Goal: Find specific page/section: Locate a particular part of the current website

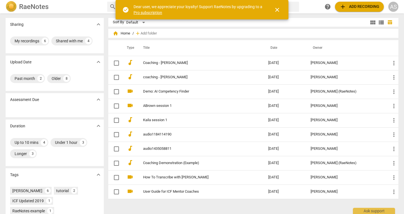
click at [276, 8] on span "close" at bounding box center [276, 9] width 7 height 7
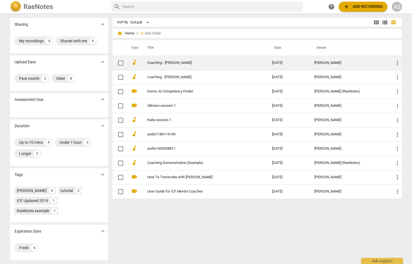
click at [184, 64] on link "Coaching - [PERSON_NAME]" at bounding box center [199, 63] width 105 height 4
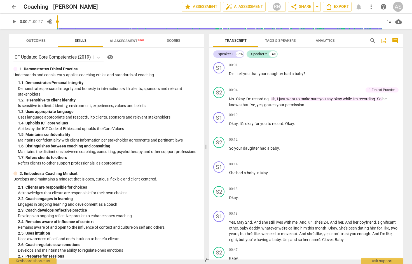
click at [14, 8] on span "arrow_back" at bounding box center [14, 6] width 7 height 7
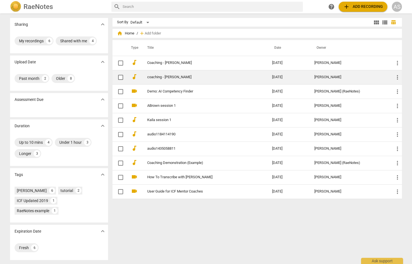
click at [224, 76] on link "coaching - [PERSON_NAME]" at bounding box center [199, 77] width 105 height 4
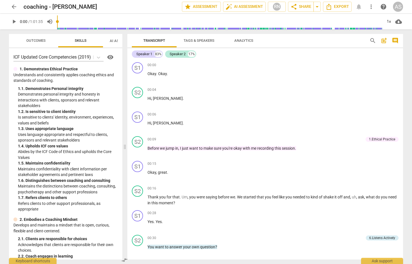
drag, startPoint x: 206, startPoint y: 149, endPoint x: 124, endPoint y: 148, distance: 81.5
click at [124, 148] on span at bounding box center [124, 146] width 3 height 235
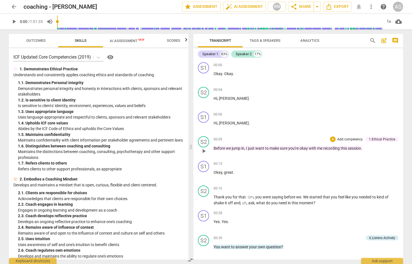
drag, startPoint x: 124, startPoint y: 148, endPoint x: 190, endPoint y: 151, distance: 66.2
click at [190, 151] on span at bounding box center [190, 146] width 3 height 235
click at [12, 6] on span "arrow_back" at bounding box center [14, 6] width 7 height 7
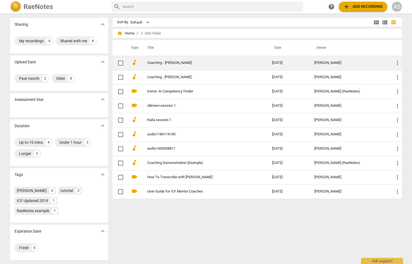
click at [167, 65] on link "Coaching - [PERSON_NAME]" at bounding box center [199, 63] width 105 height 4
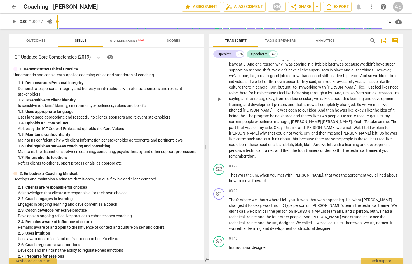
scroll to position [407, 0]
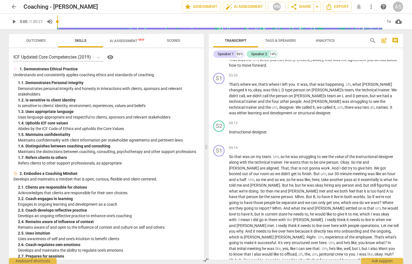
click at [15, 7] on span "arrow_back" at bounding box center [14, 6] width 7 height 7
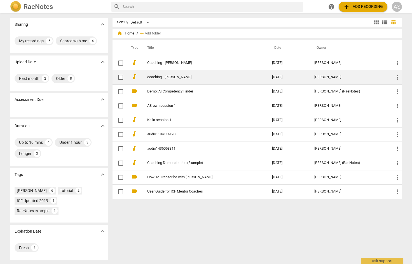
click at [205, 76] on link "coaching - [PERSON_NAME]" at bounding box center [199, 77] width 105 height 4
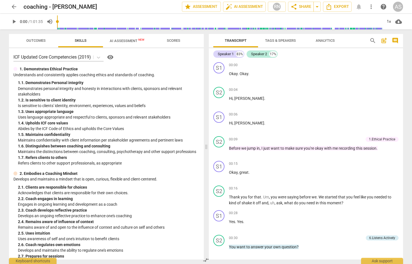
click at [15, 8] on span "arrow_back" at bounding box center [14, 6] width 7 height 7
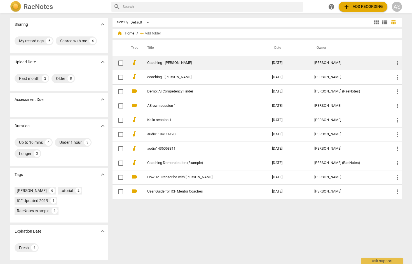
click at [183, 61] on td "Coaching - [PERSON_NAME]" at bounding box center [204, 63] width 127 height 14
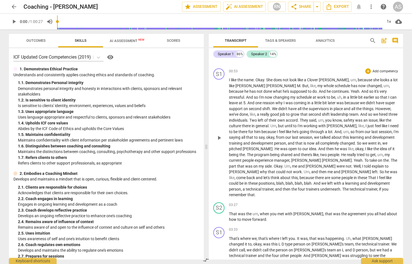
scroll to position [258, 0]
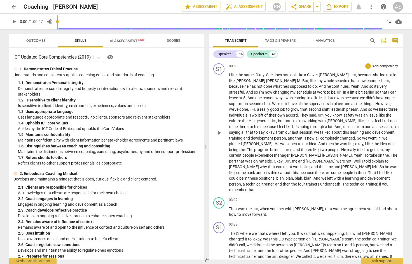
click at [314, 133] on p "I like the name . Okay . She does not look like a [PERSON_NAME] , um , because …" at bounding box center [314, 132] width 170 height 121
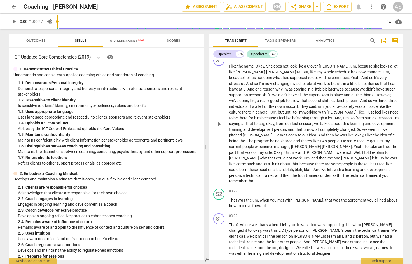
scroll to position [0, 0]
